Goal: Register for event/course

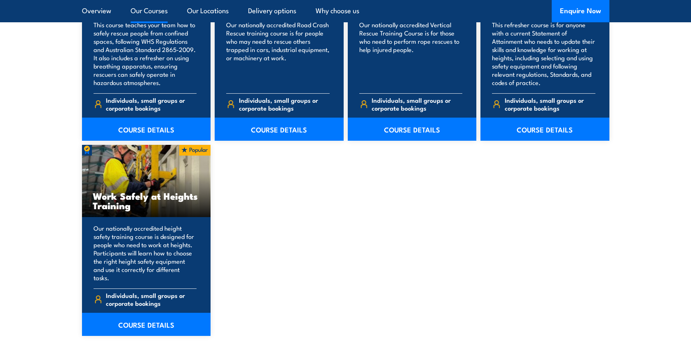
scroll to position [988, 0]
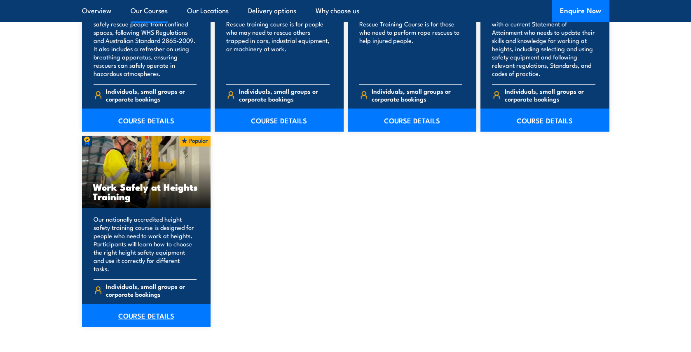
click at [147, 304] on link "COURSE DETAILS" at bounding box center [146, 314] width 129 height 23
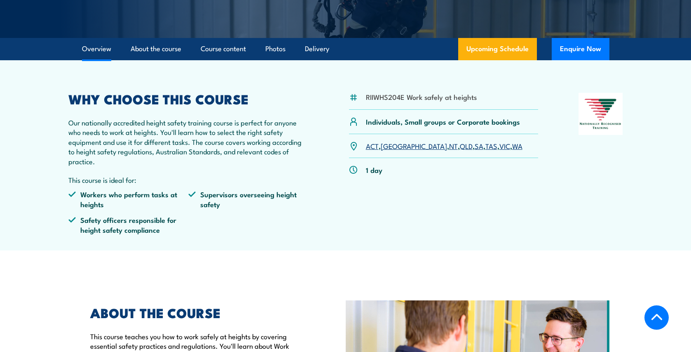
scroll to position [199, 0]
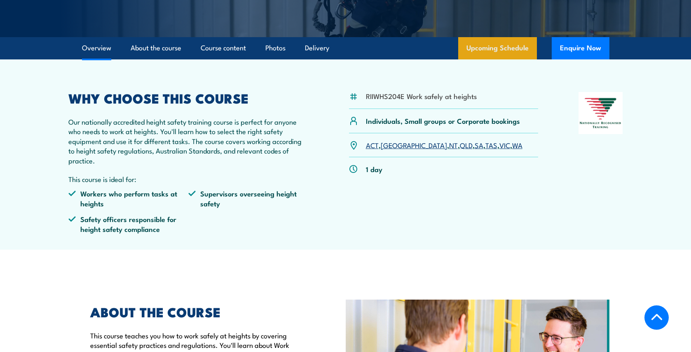
click at [510, 49] on link "Upcoming Schedule" at bounding box center [498, 48] width 79 height 22
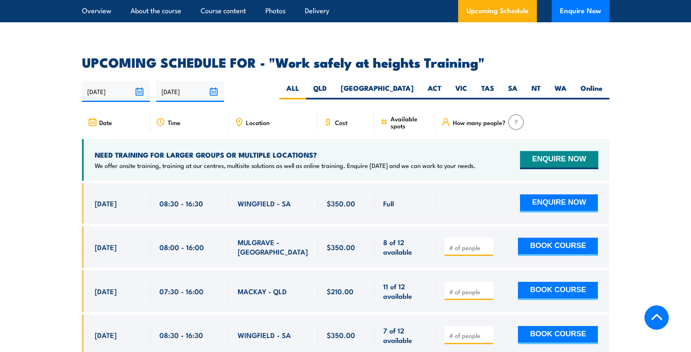
scroll to position [1204, 0]
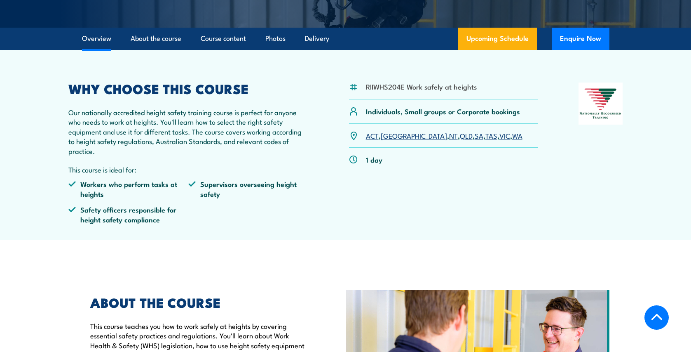
scroll to position [199, 0]
